Goal: Task Accomplishment & Management: Manage account settings

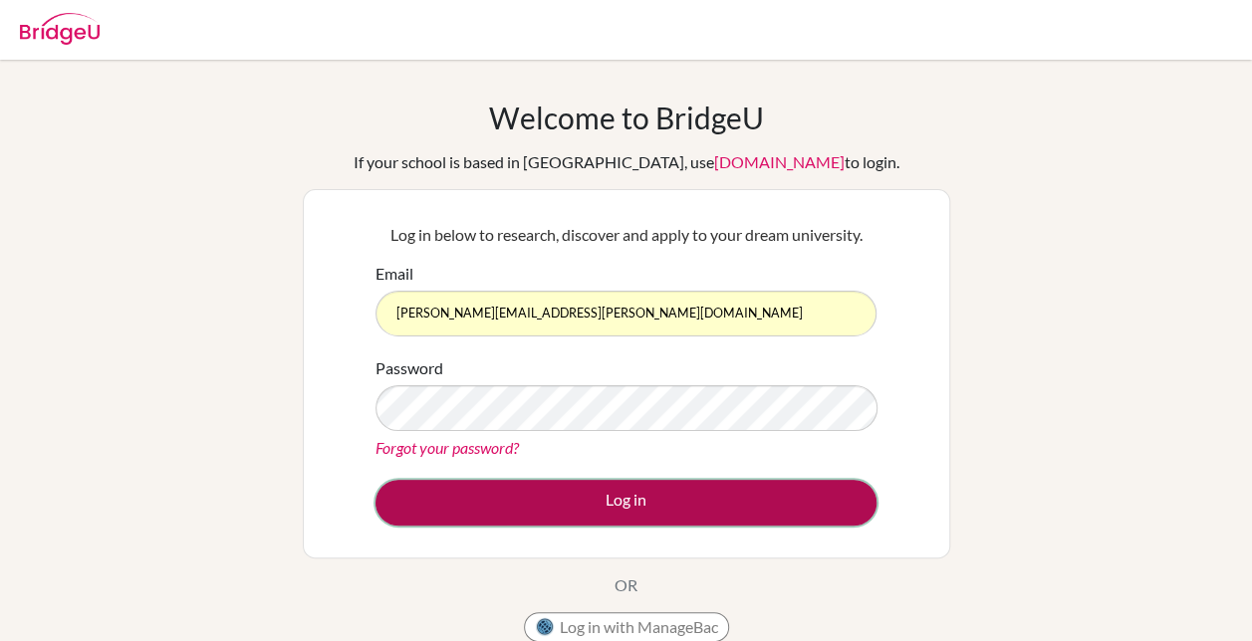
click at [662, 490] on button "Log in" at bounding box center [625, 503] width 501 height 46
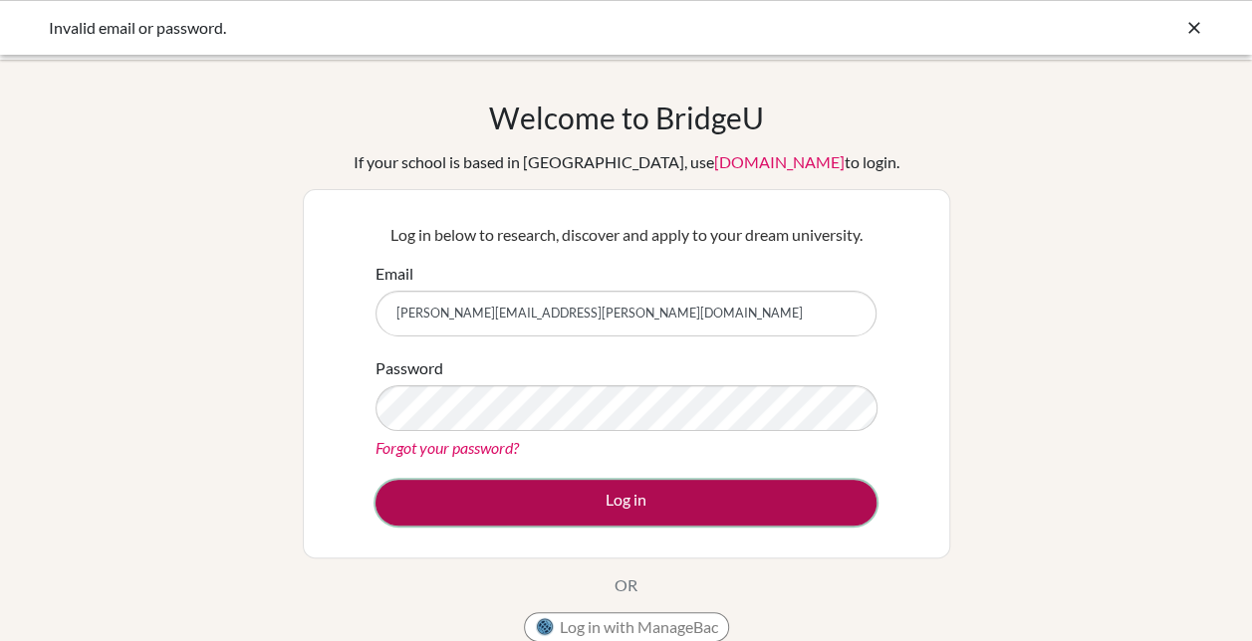
click at [650, 507] on button "Log in" at bounding box center [625, 503] width 501 height 46
click at [592, 490] on button "Log in" at bounding box center [625, 503] width 501 height 46
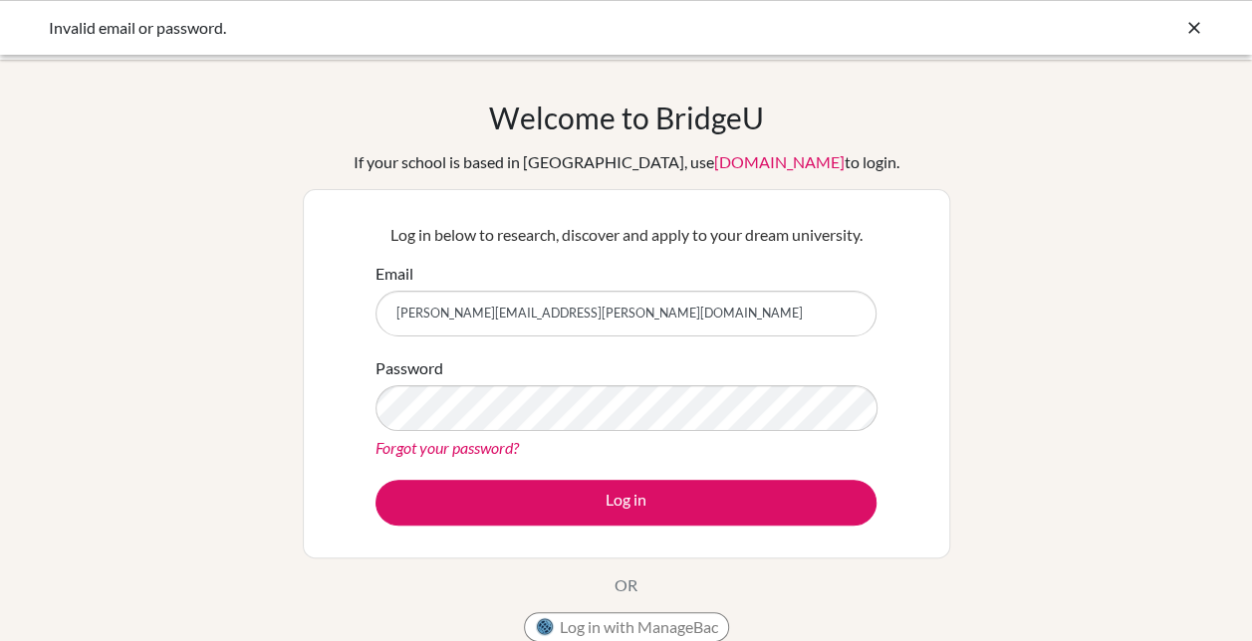
click at [432, 452] on link "Forgot your password?" at bounding box center [446, 447] width 143 height 19
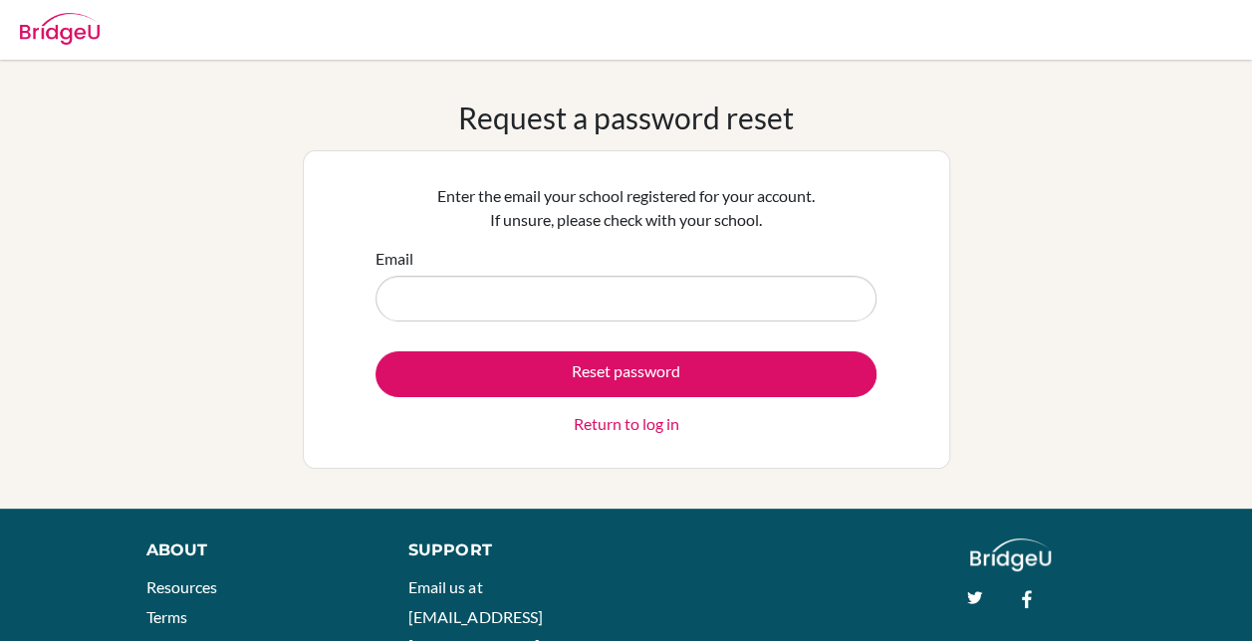
click at [617, 427] on link "Return to log in" at bounding box center [627, 424] width 106 height 24
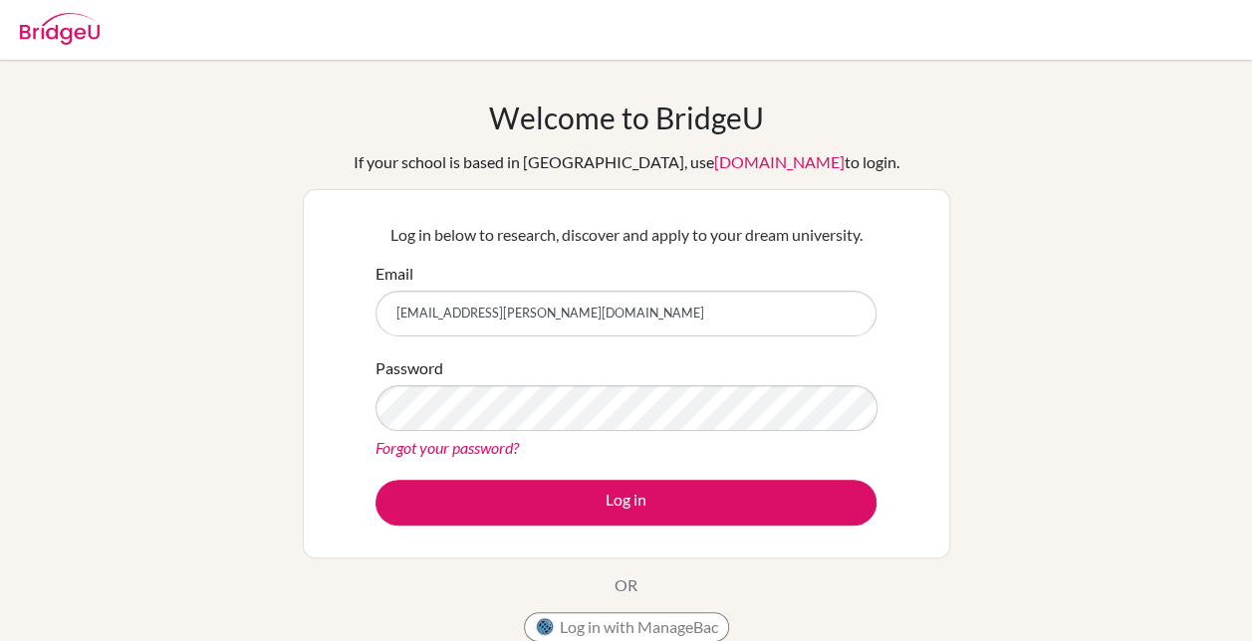
click at [404, 313] on input "aniagil.thiongo@mercyships.org" at bounding box center [625, 314] width 501 height 46
click at [419, 313] on input "abiagil.thiongo@mercyships.org" at bounding box center [625, 314] width 501 height 46
type input "[PERSON_NAME][EMAIL_ADDRESS][PERSON_NAME][DOMAIN_NAME]"
click at [982, 490] on div "Welcome to BridgeU If your school is based in China, use app.bridge-u.com.cn to…" at bounding box center [626, 425] width 1252 height 651
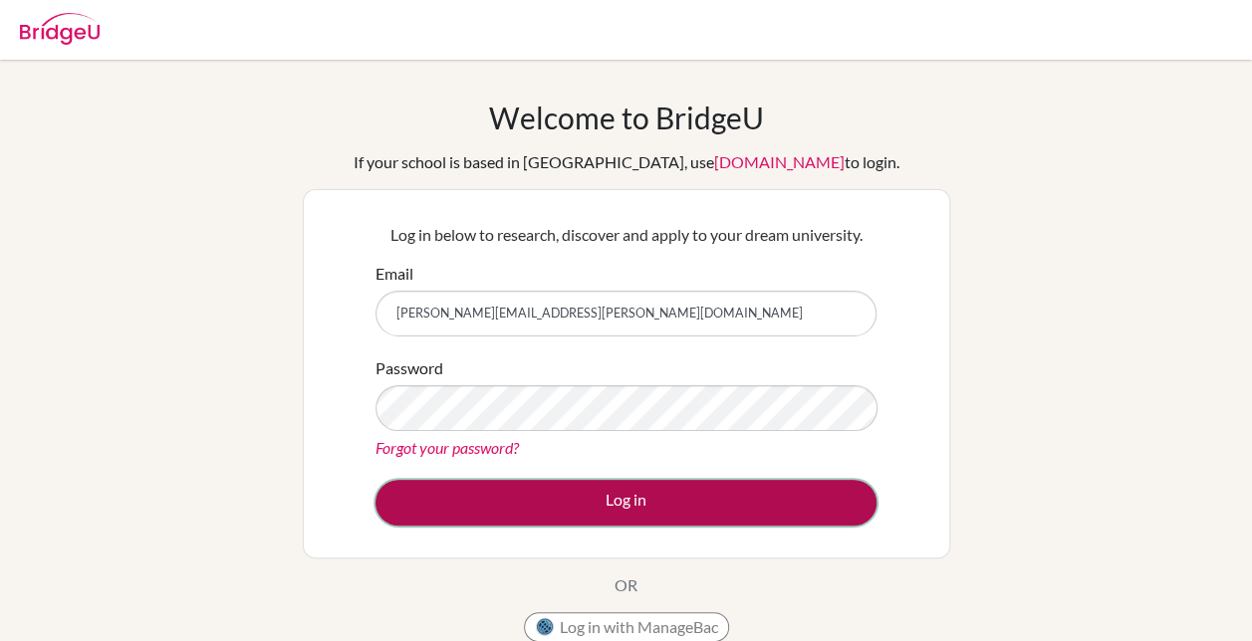
click at [643, 490] on button "Log in" at bounding box center [625, 503] width 501 height 46
